Goal: Task Accomplishment & Management: Use online tool/utility

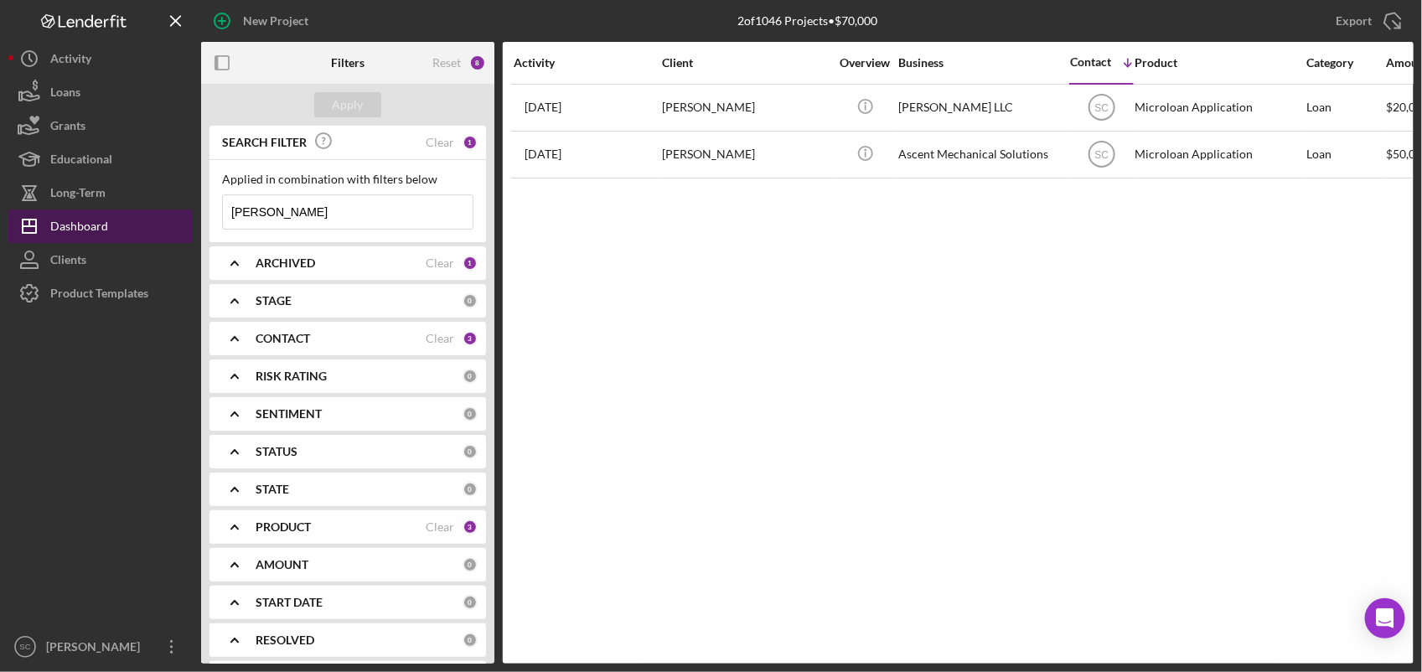
click at [106, 224] on div "Dashboard" at bounding box center [79, 228] width 58 height 38
click at [465, 136] on div "1" at bounding box center [470, 142] width 15 height 15
click at [446, 140] on div "Clear" at bounding box center [440, 142] width 28 height 13
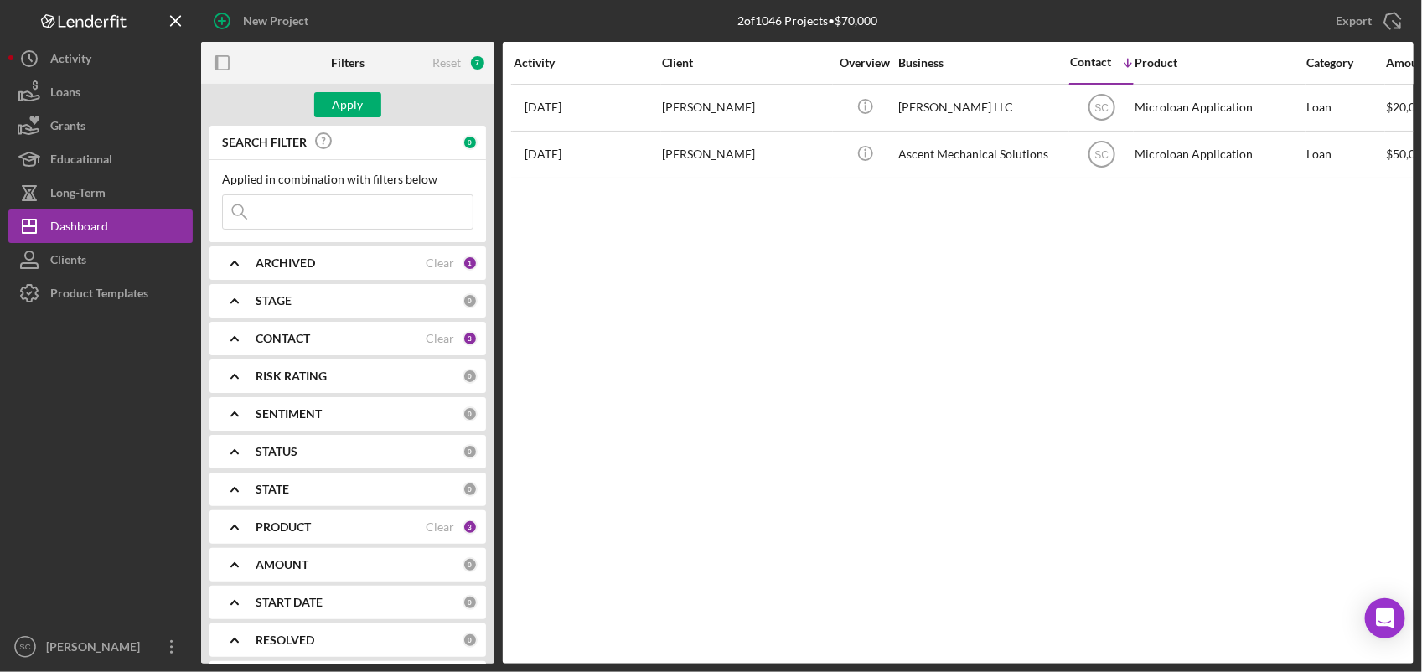
click at [344, 219] on input at bounding box center [348, 212] width 250 height 34
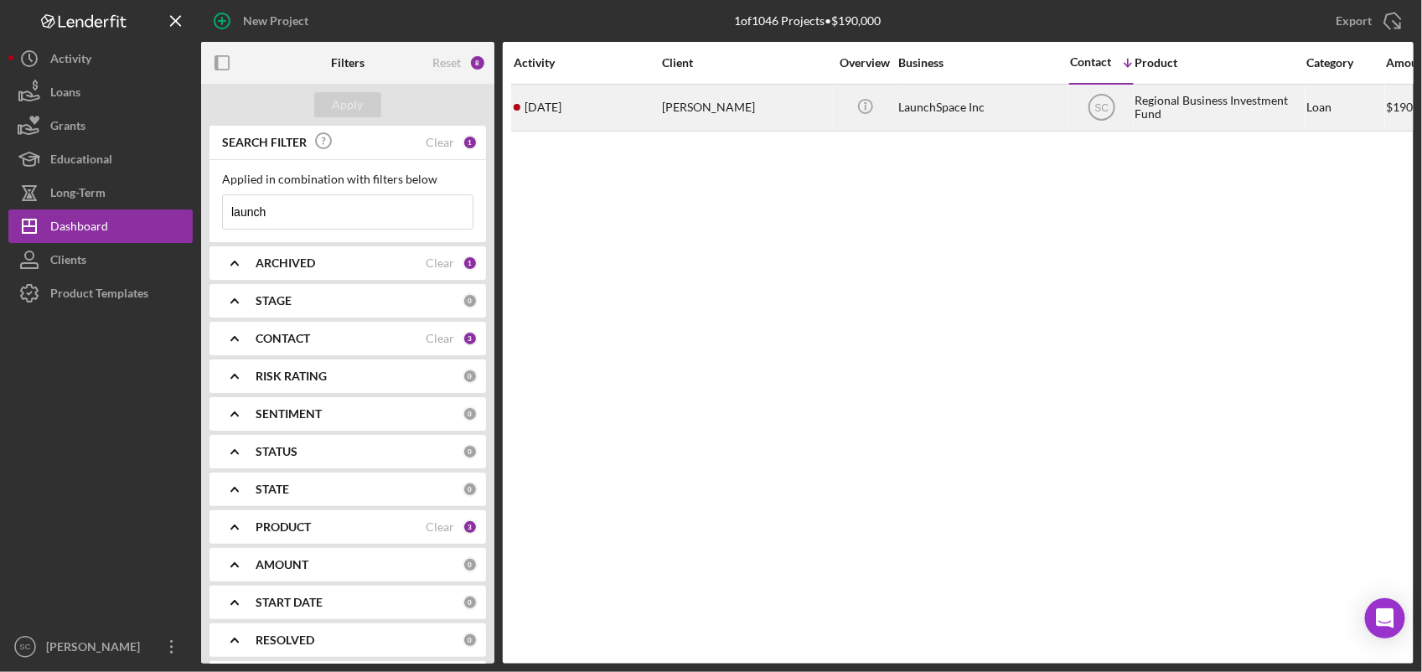
type input "launch"
click at [690, 97] on div "[PERSON_NAME]" at bounding box center [746, 107] width 168 height 44
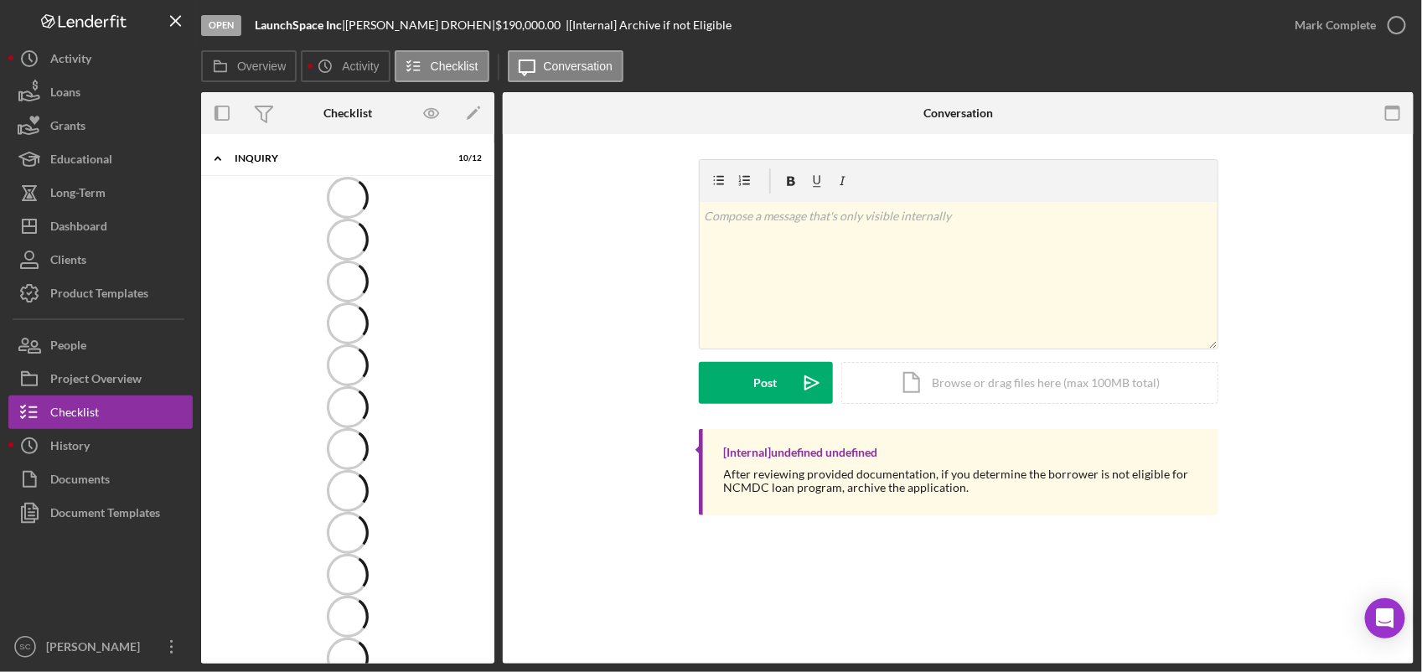
scroll to position [101, 0]
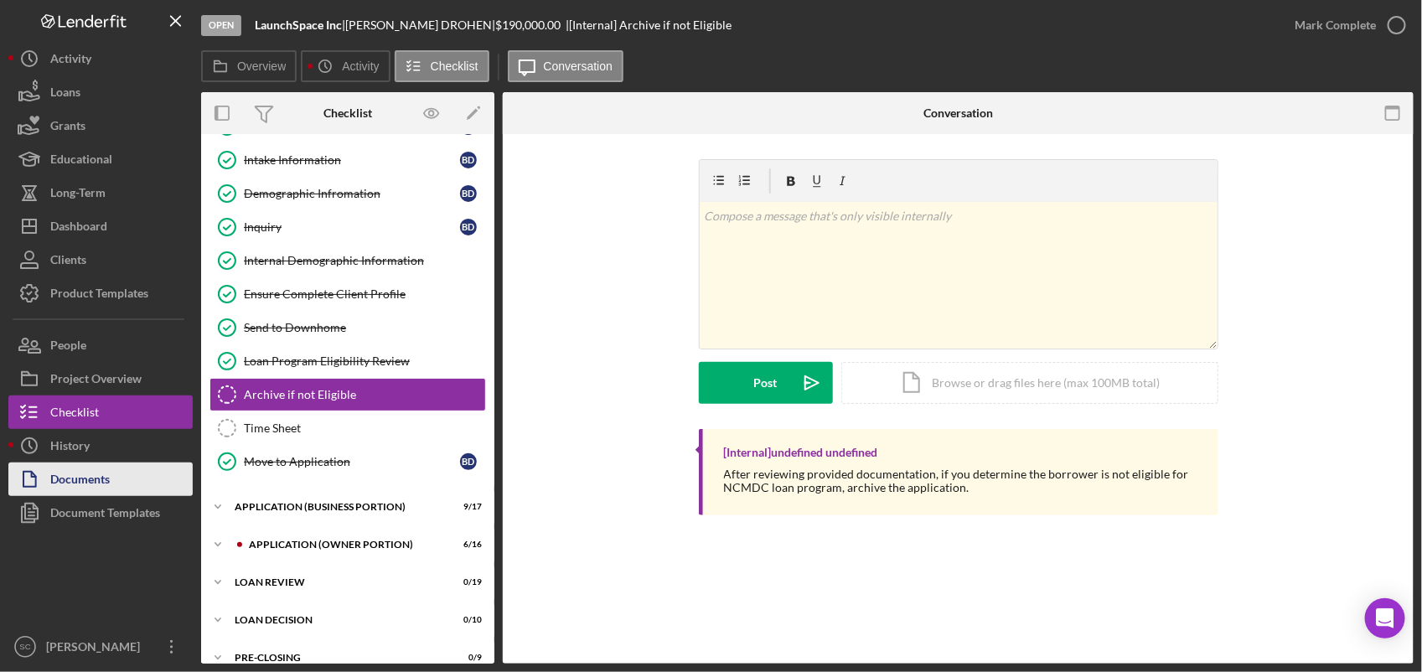
click at [96, 476] on div "Documents" at bounding box center [79, 482] width 59 height 38
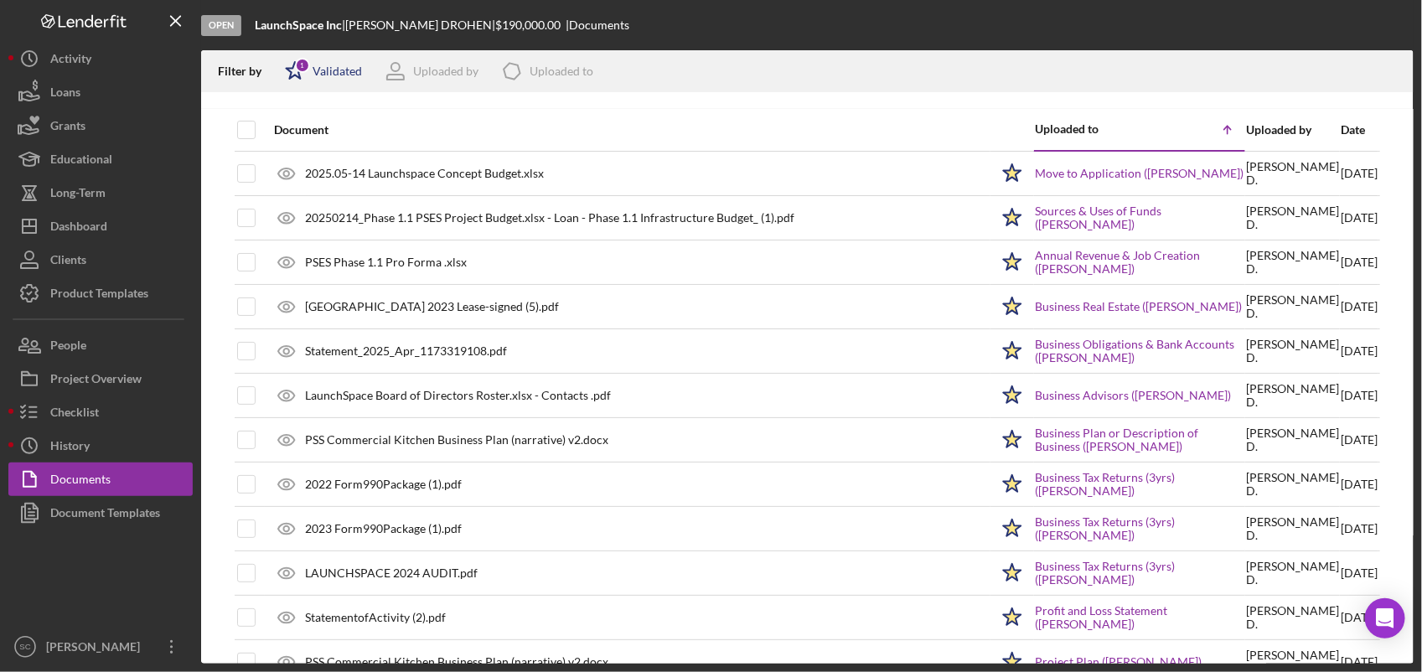
click at [348, 67] on div "Validated" at bounding box center [337, 71] width 49 height 13
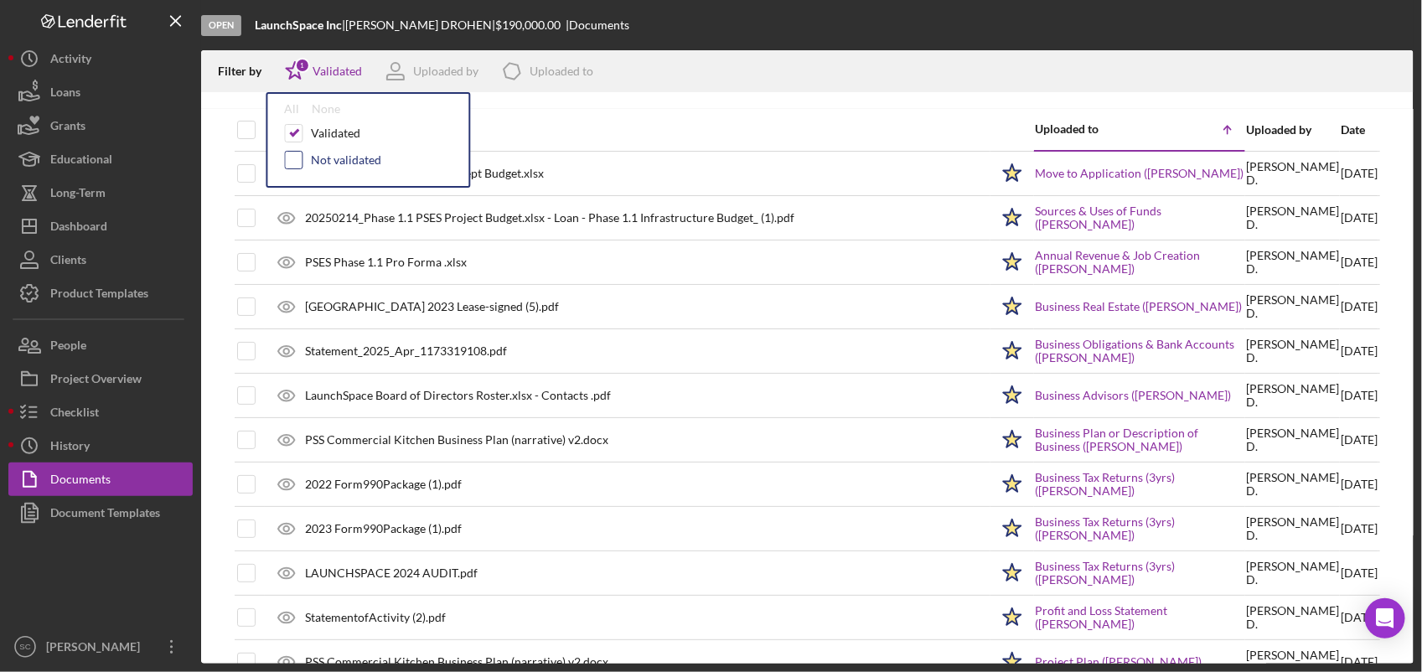
click at [296, 158] on input "checkbox" at bounding box center [294, 160] width 17 height 17
checkbox input "true"
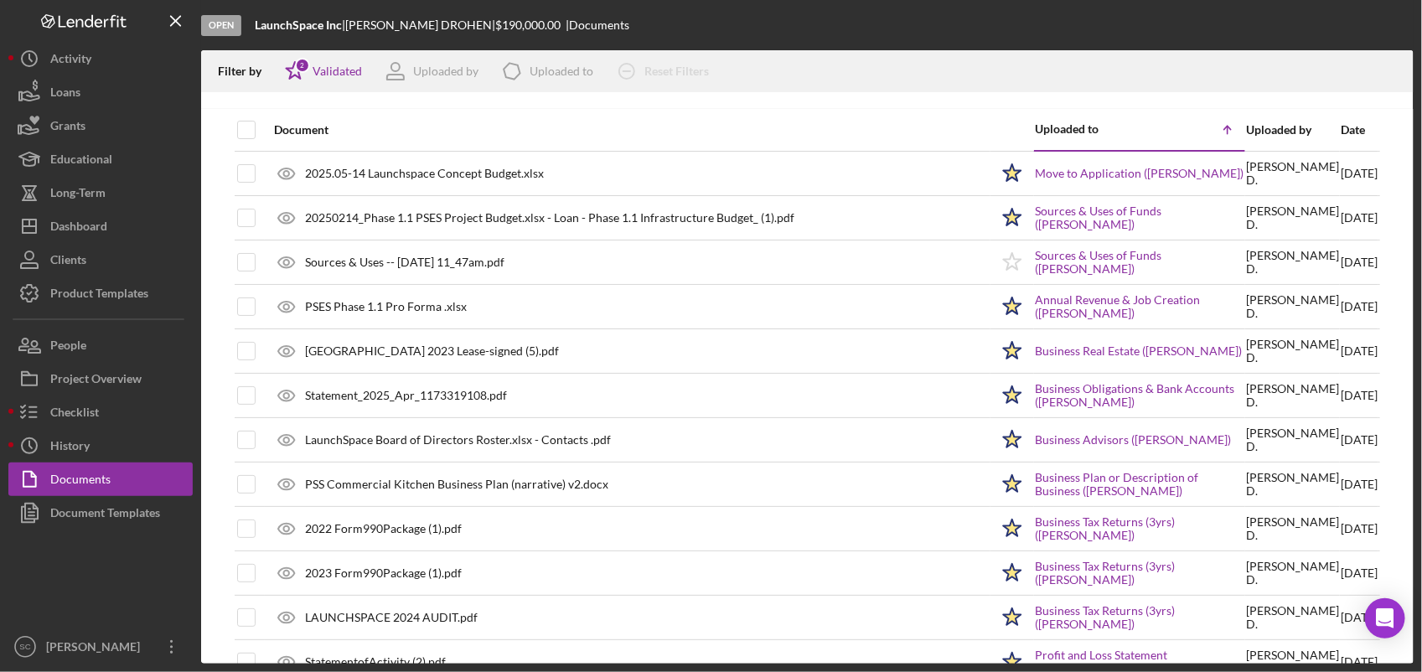
click at [743, 18] on div "Open LaunchSpace Inc | [PERSON_NAME] | $190,000.00 | Documents" at bounding box center [807, 25] width 1212 height 50
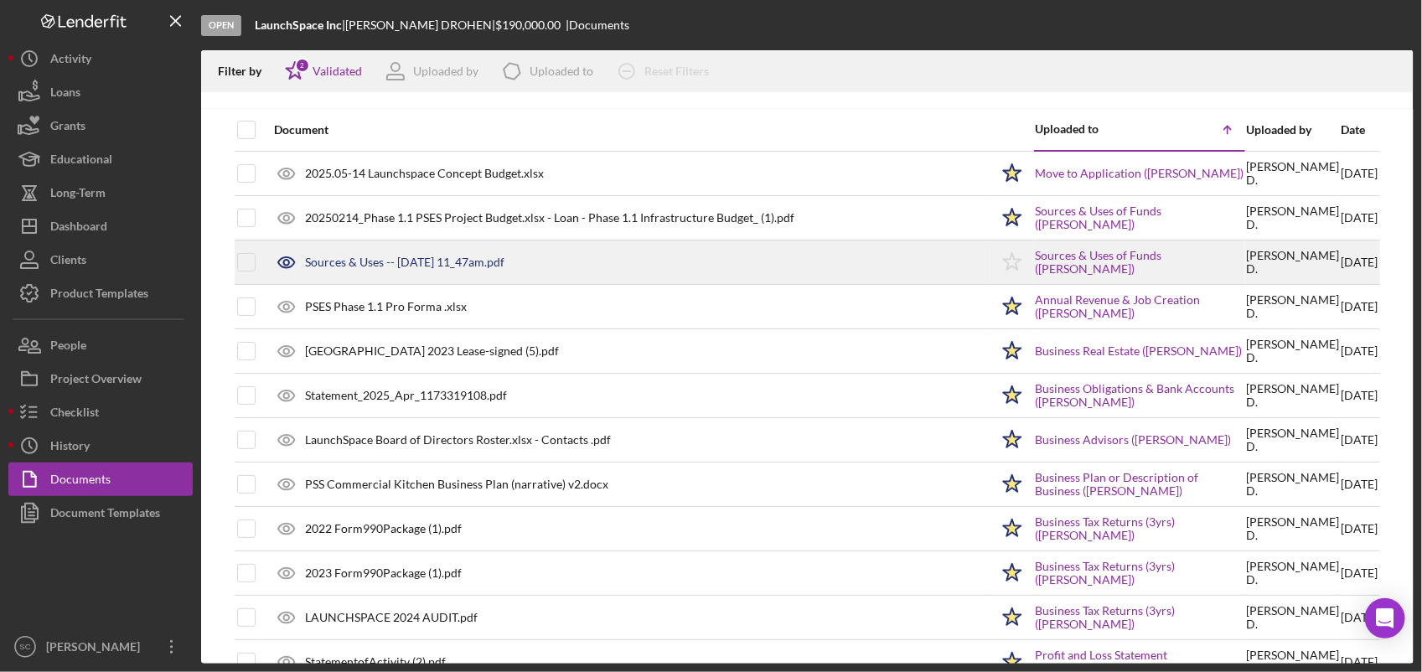
click at [473, 258] on div "Sources & Uses -- [DATE] 11_47am.pdf" at bounding box center [404, 262] width 199 height 13
